Goal: Answer question/provide support: Share knowledge or assist other users

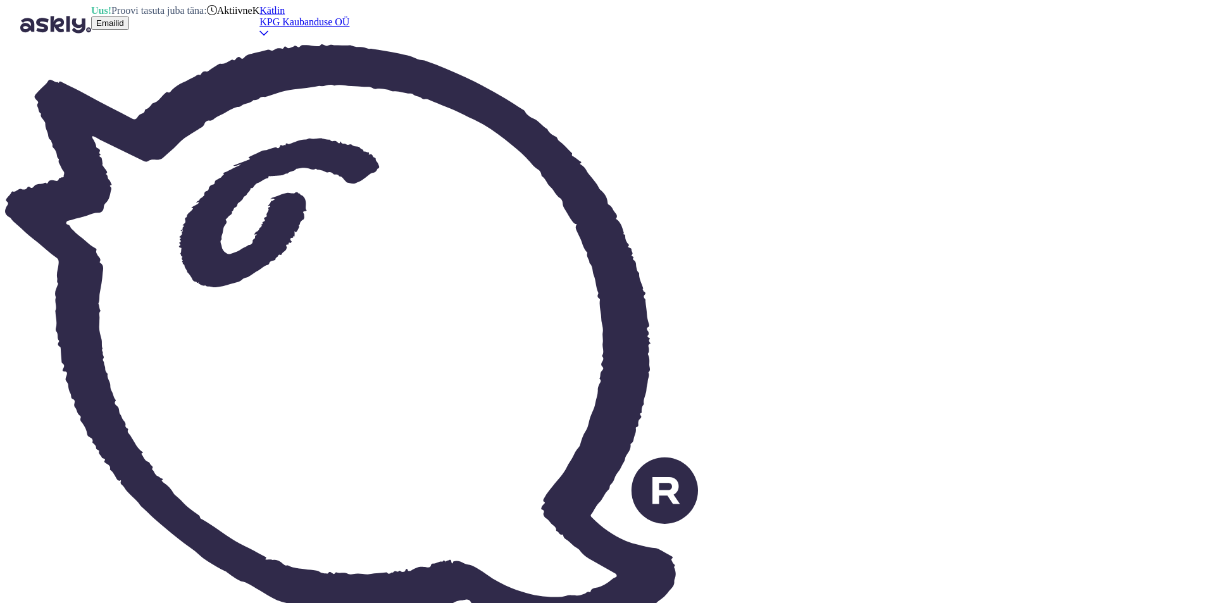
type textarea "Tere!"
paste textarea "5552 0333"
type textarea "Peaks olema saadaval, kuid soovitame täpne saadavus otse poest üle uurida, kaup…"
